Goal: Information Seeking & Learning: Learn about a topic

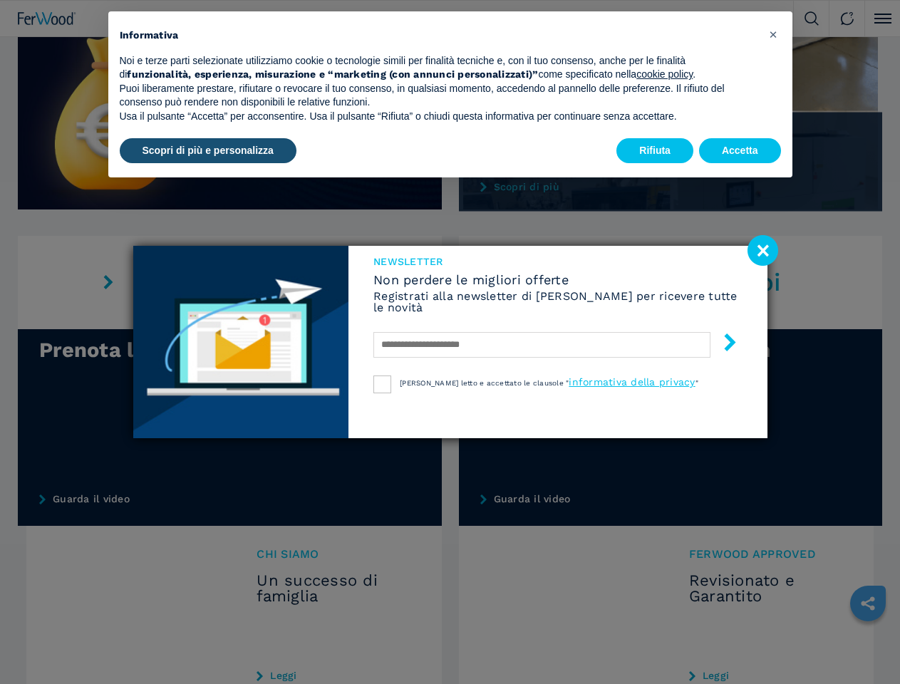
scroll to position [954, 0]
